Goal: Information Seeking & Learning: Find specific page/section

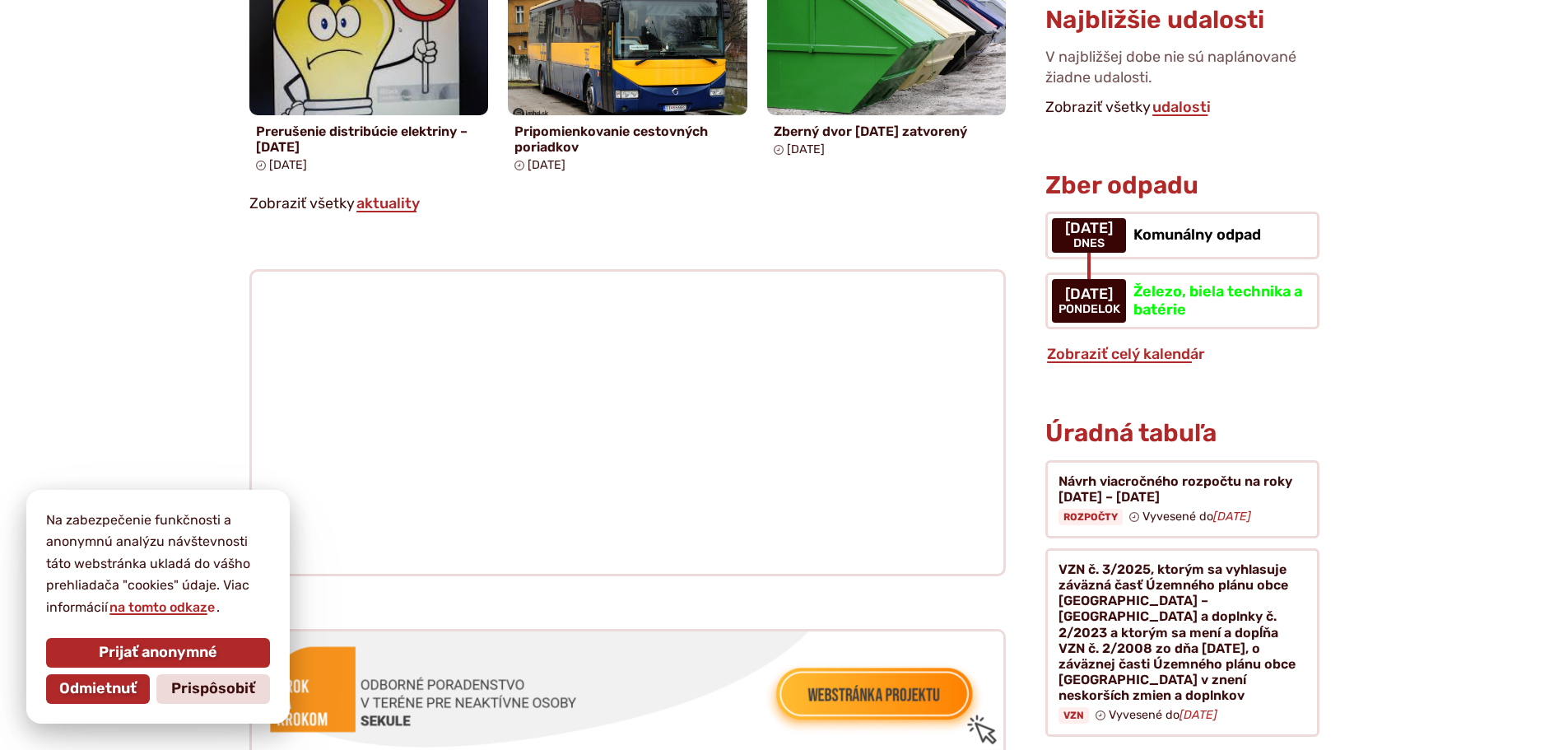
scroll to position [1399, 0]
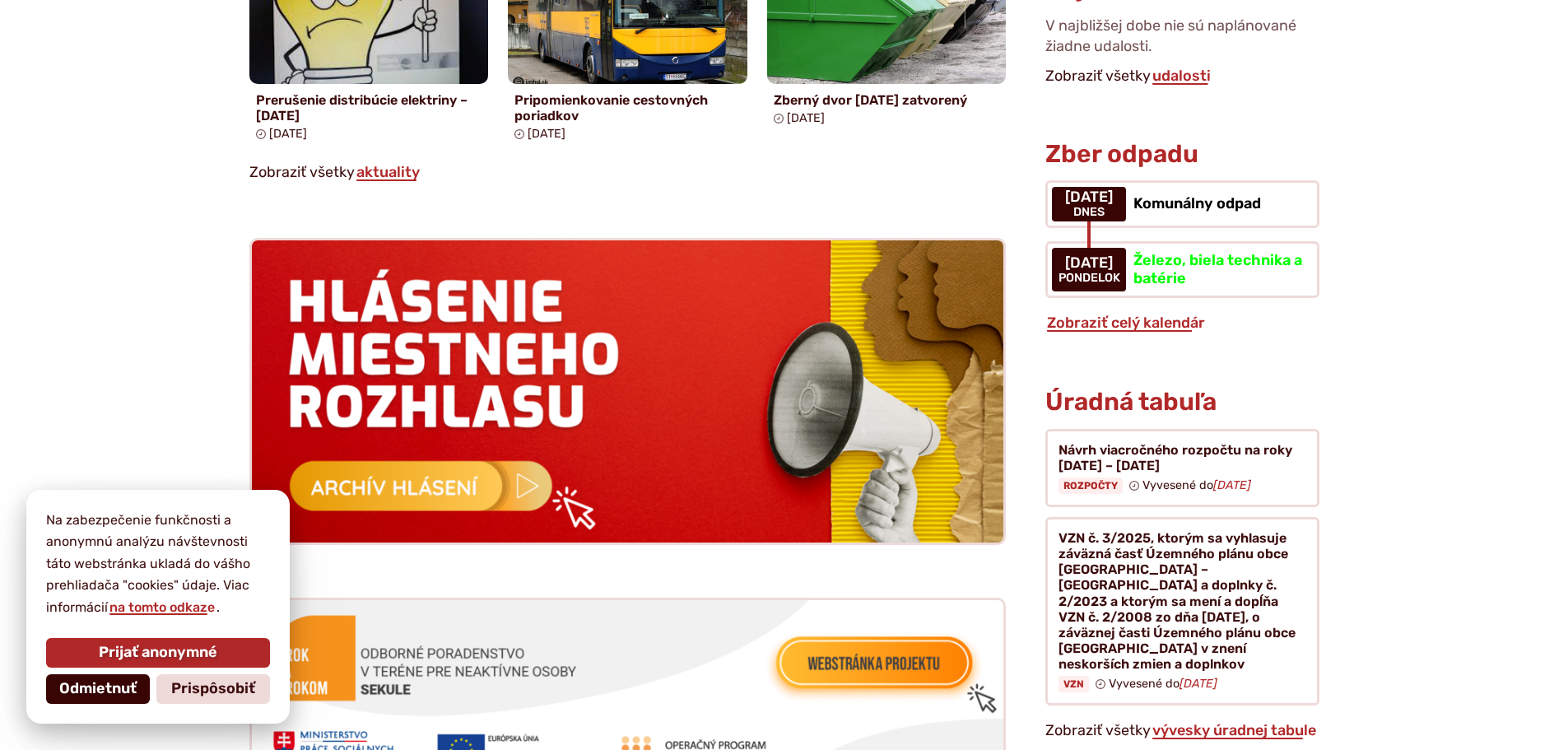
click at [96, 684] on span "Odmietnuť" at bounding box center [98, 689] width 77 height 18
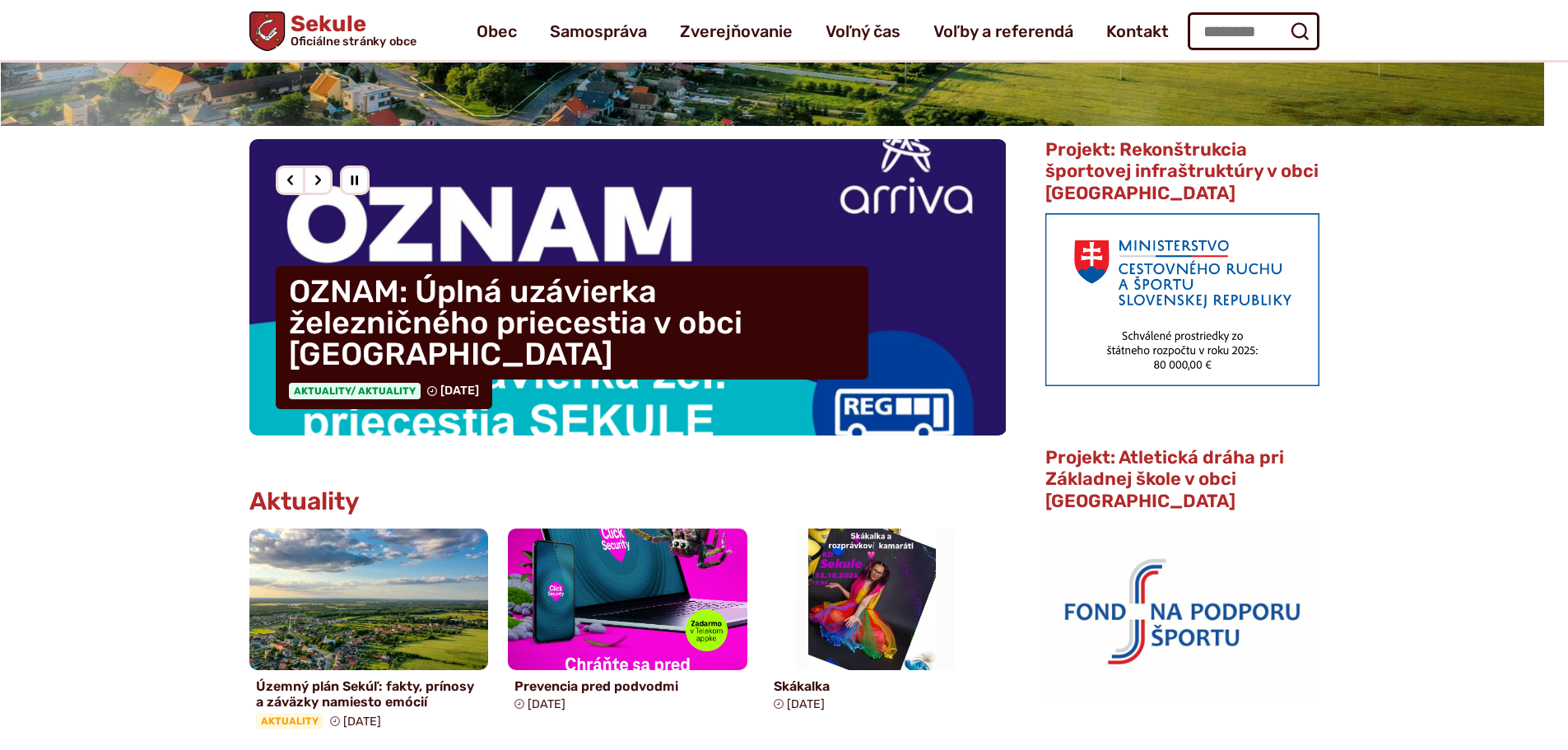
scroll to position [0, 0]
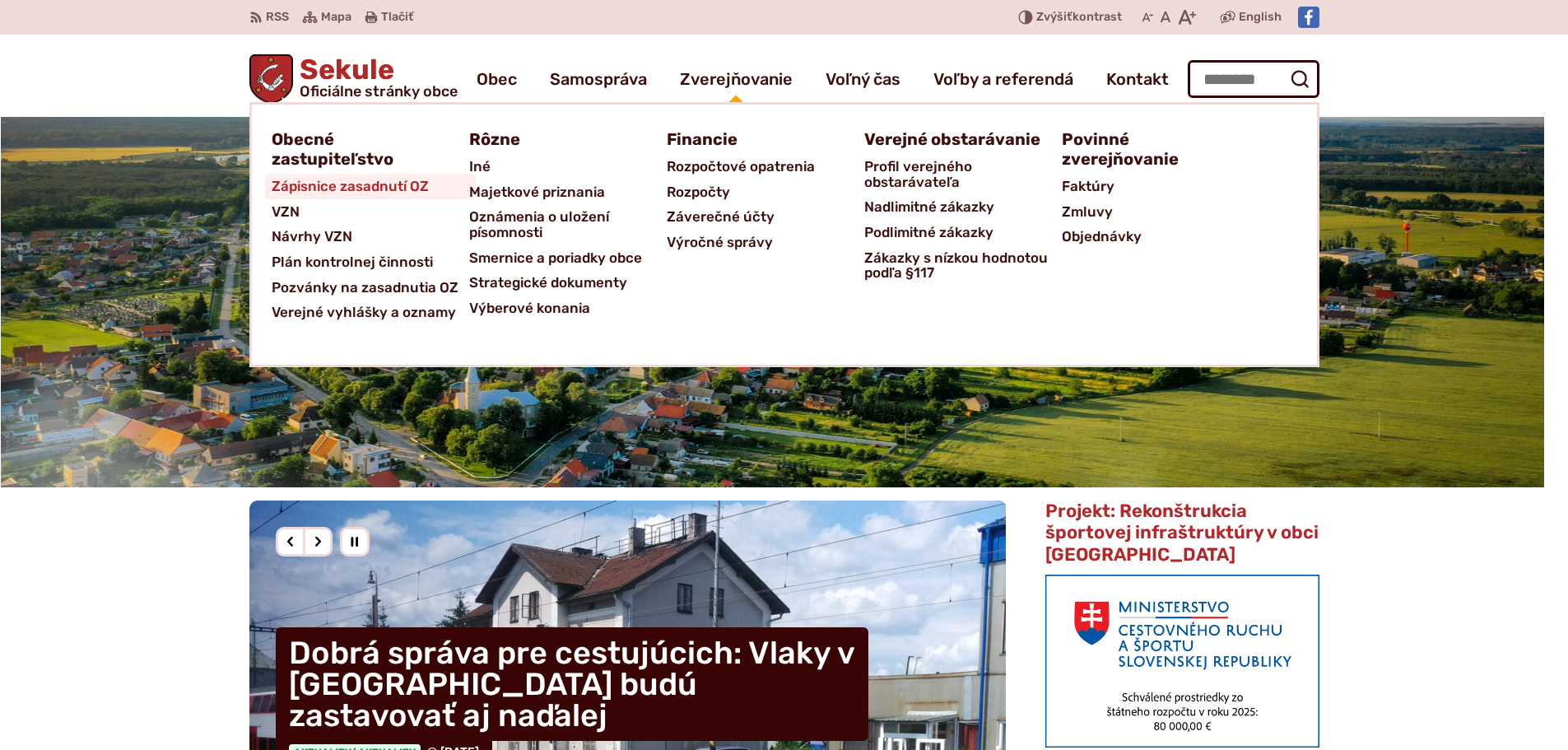
click at [329, 190] on span "Zápisnice zasadnutí OZ" at bounding box center [350, 186] width 157 height 25
click at [307, 243] on span "Návrhy VZN" at bounding box center [312, 237] width 81 height 25
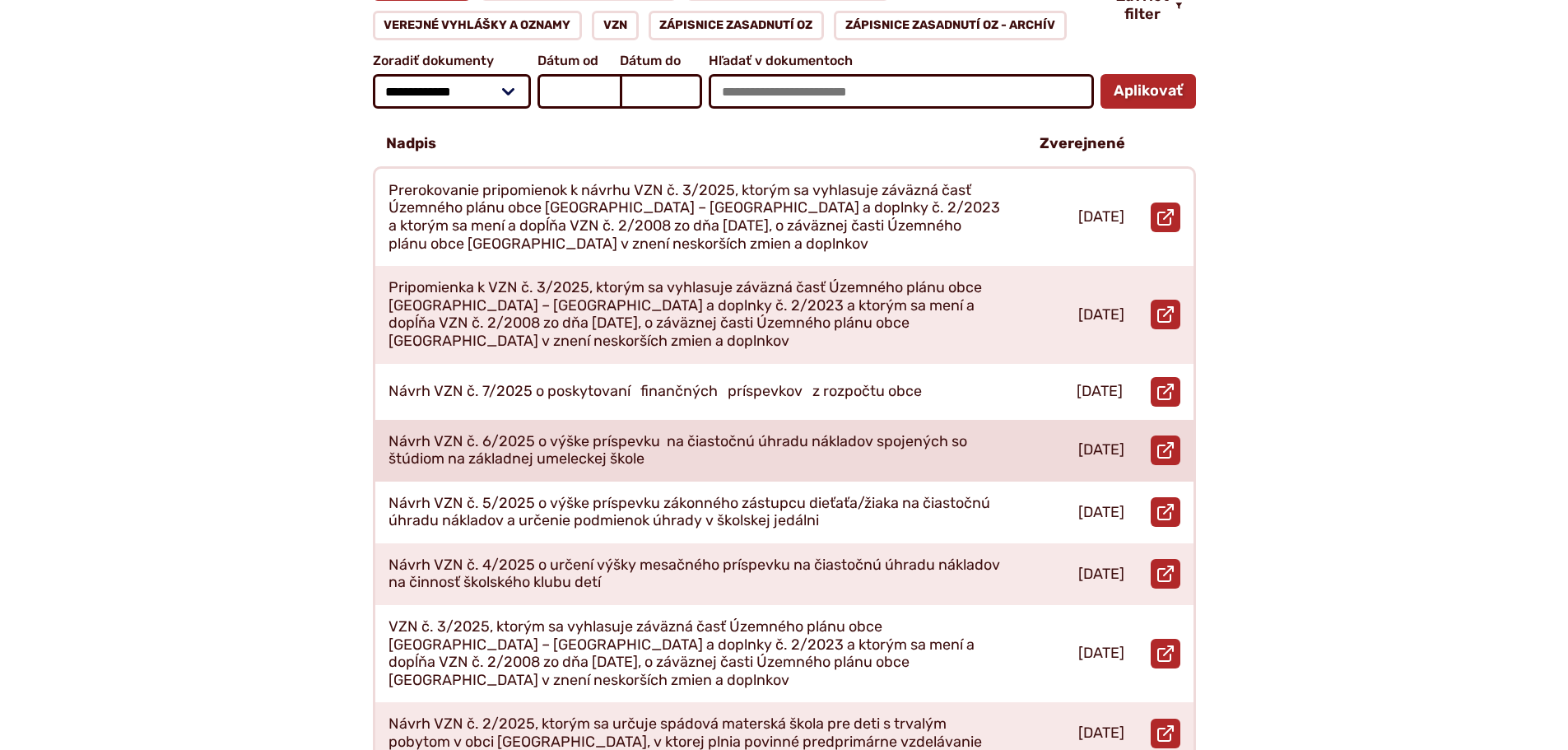
scroll to position [412, 0]
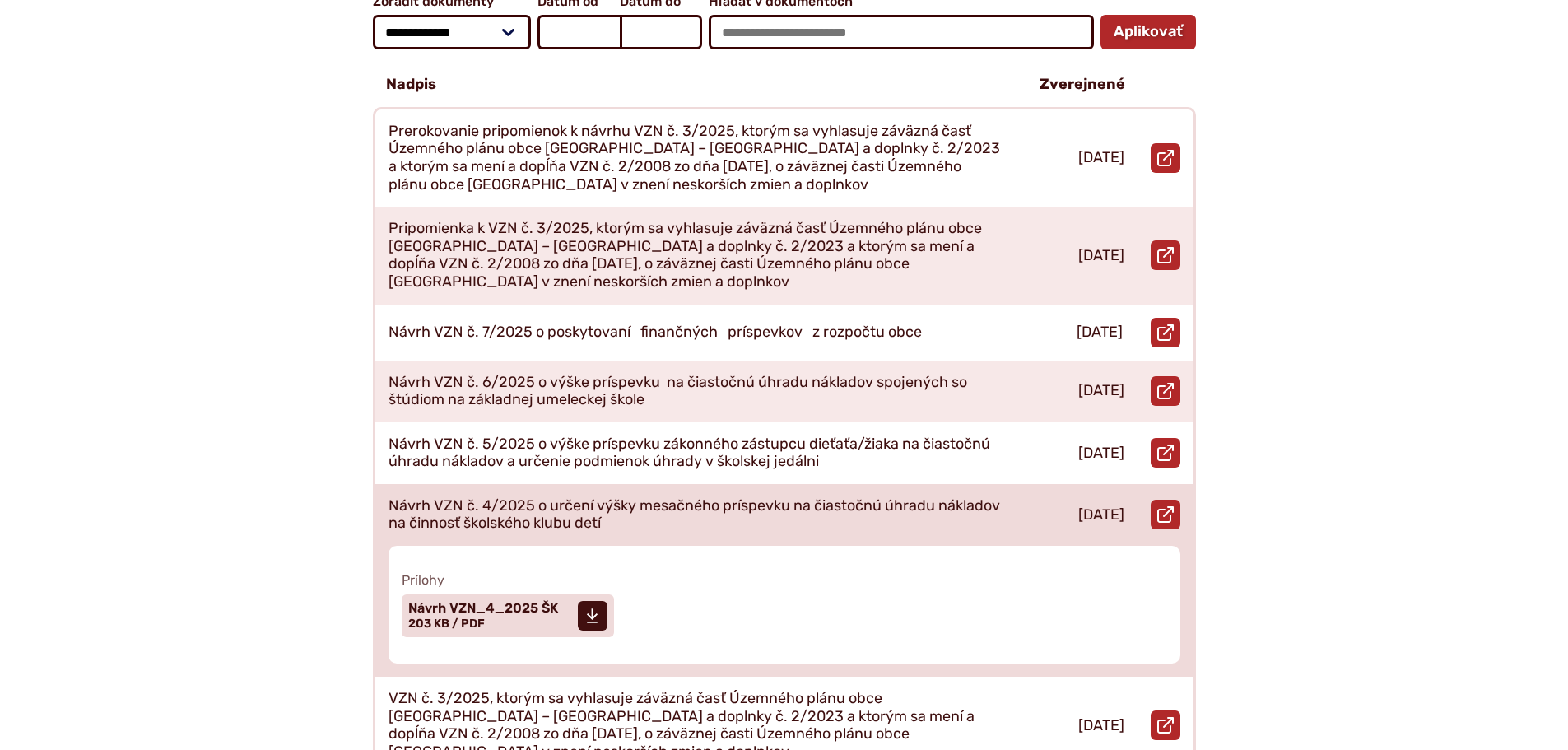
click at [757, 497] on p "Návrh VZN č. 4/2025 o určení výšky mesačného príspevku na čiastočnú úhradu nákl…" at bounding box center [694, 514] width 612 height 35
click at [477, 602] on span "Návrh VZN_4_2025 ŠK" at bounding box center [483, 608] width 150 height 13
